Goal: Information Seeking & Learning: Learn about a topic

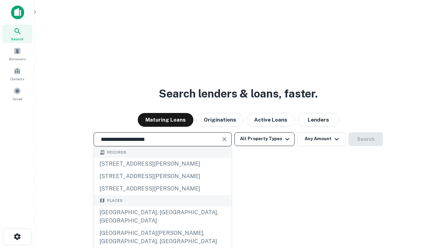
click at [162, 227] on div "[GEOGRAPHIC_DATA], [GEOGRAPHIC_DATA], [GEOGRAPHIC_DATA]" at bounding box center [162, 217] width 137 height 21
click at [264, 139] on button "All Property Types" at bounding box center [264, 140] width 60 height 14
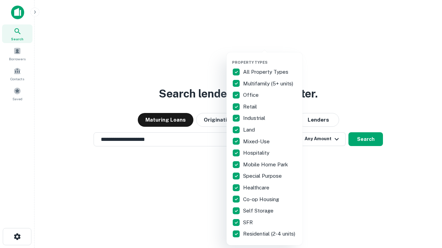
type input "**********"
click at [270, 58] on button "button" at bounding box center [270, 58] width 76 height 0
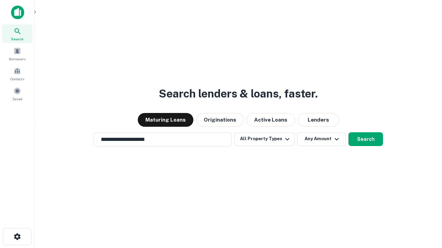
scroll to position [11, 0]
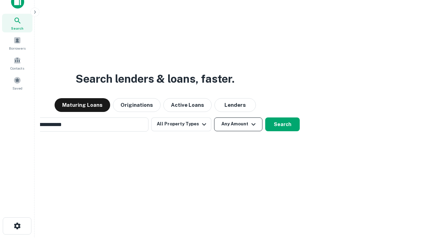
click at [214, 118] on button "Any Amount" at bounding box center [238, 125] width 48 height 14
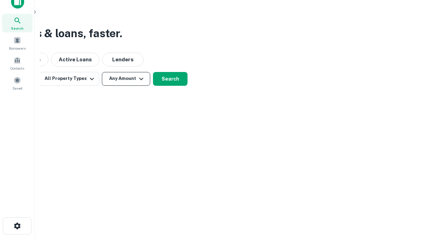
scroll to position [11, 0]
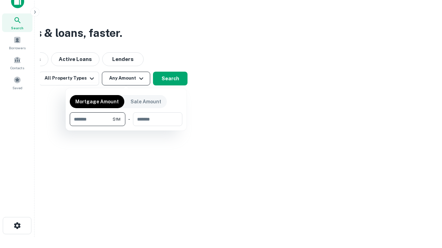
type input "*******"
click at [126, 126] on button "button" at bounding box center [126, 126] width 112 height 0
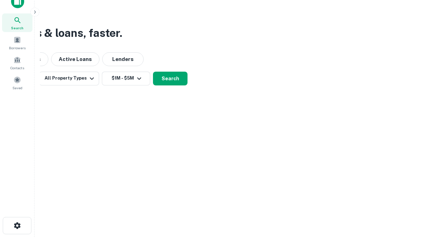
scroll to position [4, 127]
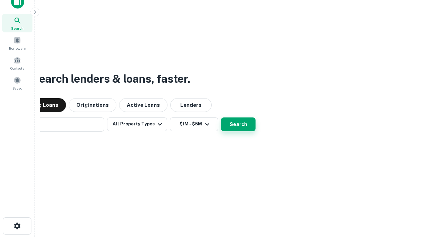
click at [221, 118] on button "Search" at bounding box center [238, 125] width 35 height 14
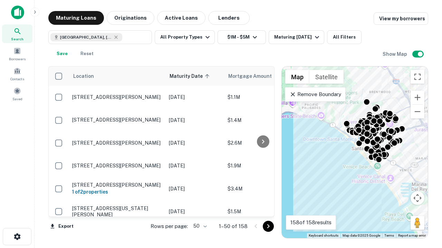
click at [199, 226] on body "Search Borrowers Contacts Saved Maturing Loans Originations Active Loans Lender…" at bounding box center [221, 124] width 442 height 248
click at [199, 209] on li "25" at bounding box center [199, 209] width 20 height 12
